Goal: Obtain resource: Download file/media

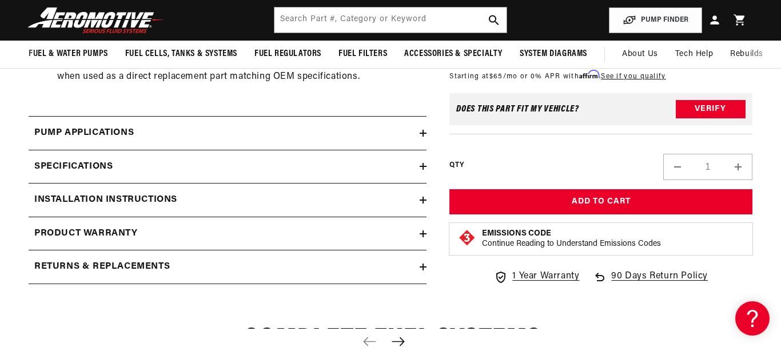
scroll to position [1327, 0]
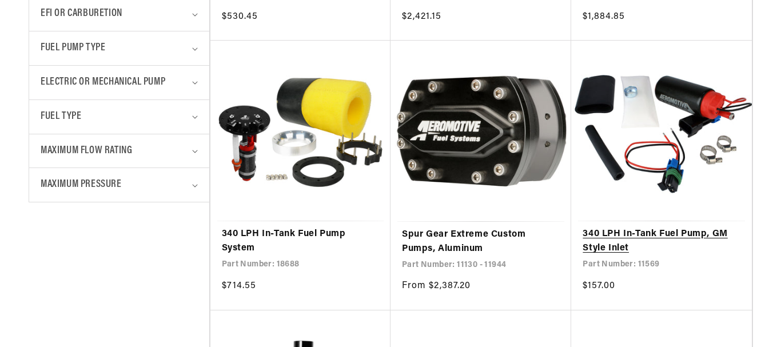
scroll to position [686, 0]
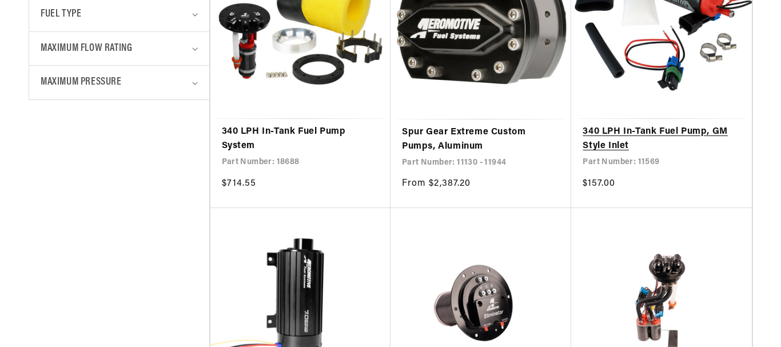
click at [630, 134] on link "340 LPH In-Tank Fuel Pump, GM Style Inlet" at bounding box center [661, 139] width 157 height 29
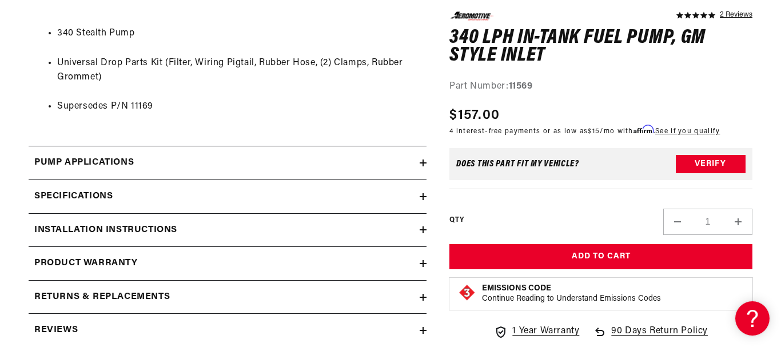
scroll to position [1167, 0]
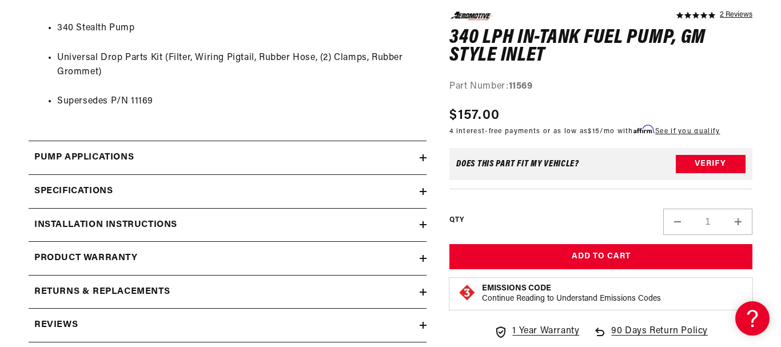
click at [423, 195] on icon at bounding box center [423, 191] width 0 height 7
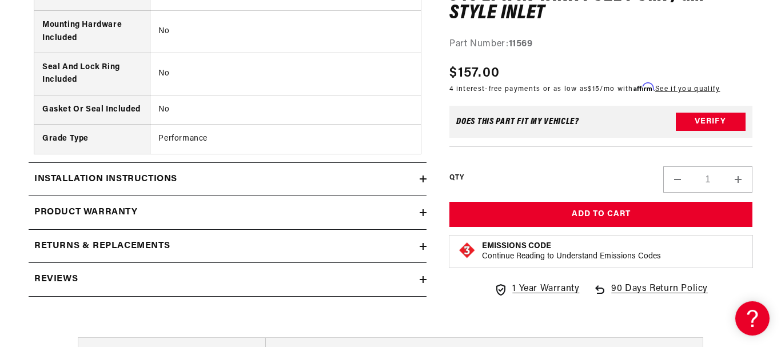
scroll to position [2144, 0]
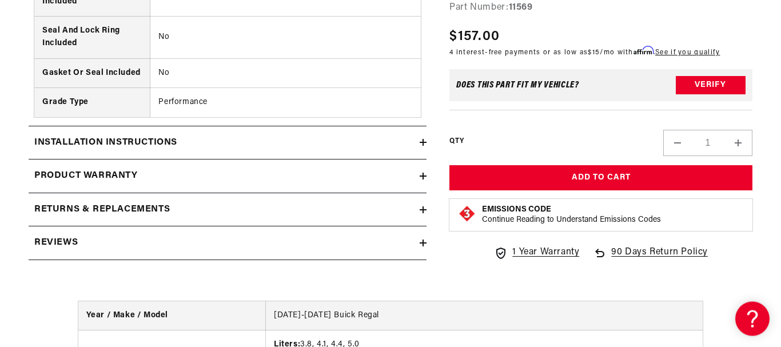
click at [427, 146] on icon at bounding box center [423, 142] width 7 height 7
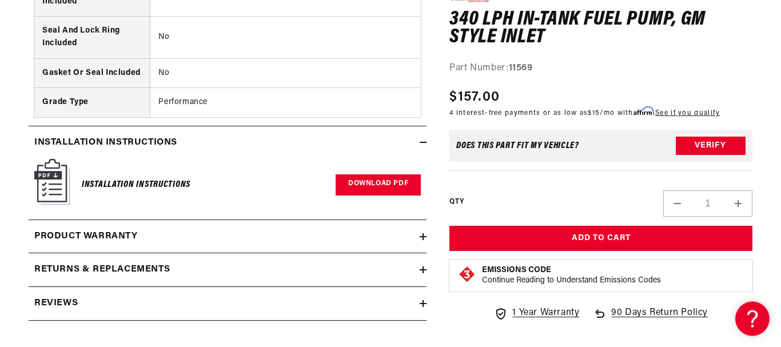
scroll to position [2143, 0]
click at [383, 196] on link "Download PDF" at bounding box center [378, 185] width 85 height 21
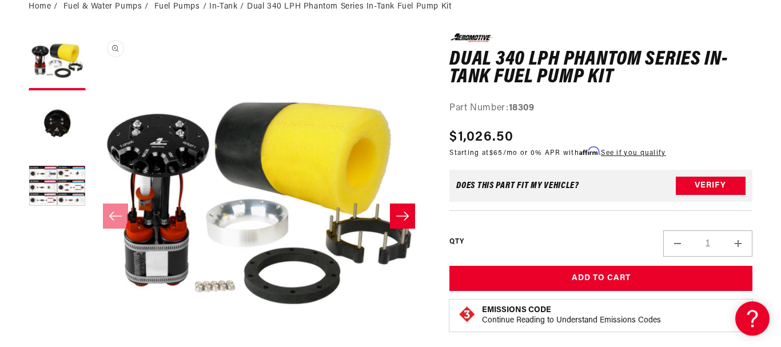
scroll to position [132, 0]
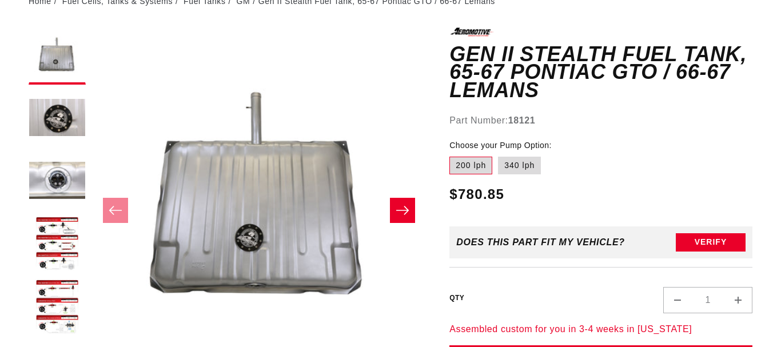
scroll to position [1, 0]
